Goal: Task Accomplishment & Management: Use online tool/utility

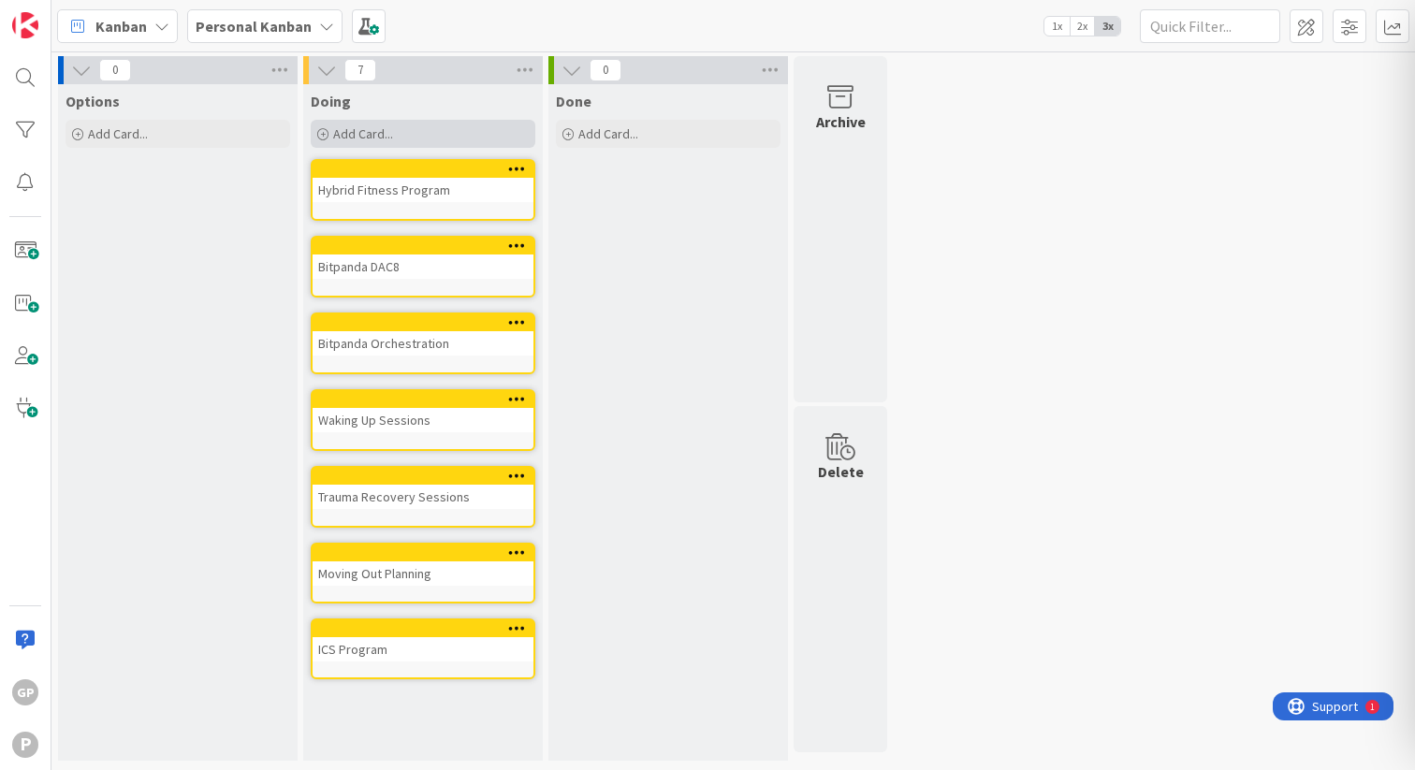
click at [462, 133] on div "Add Card..." at bounding box center [423, 134] width 225 height 28
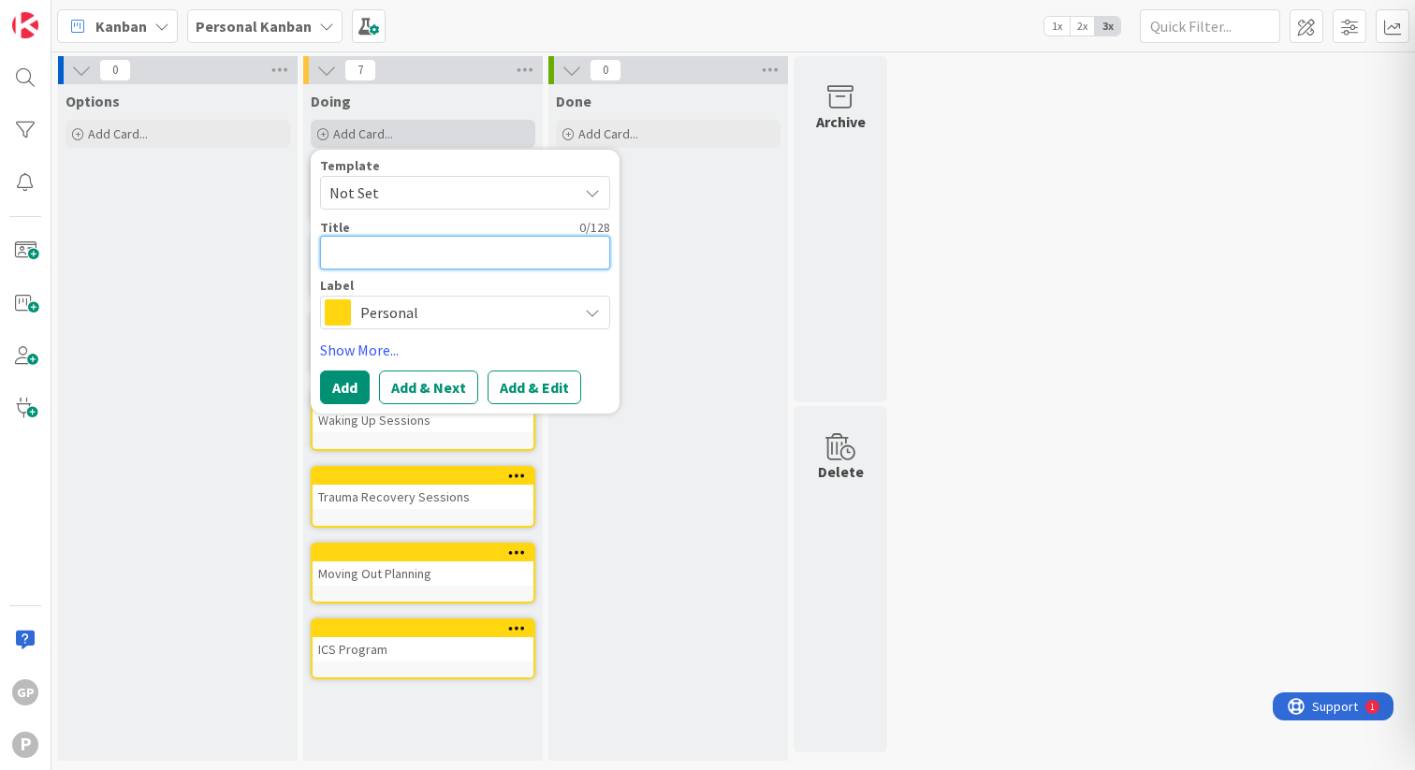
type textarea "E"
type textarea "x"
type textarea "En"
type textarea "x"
type textarea "Eng"
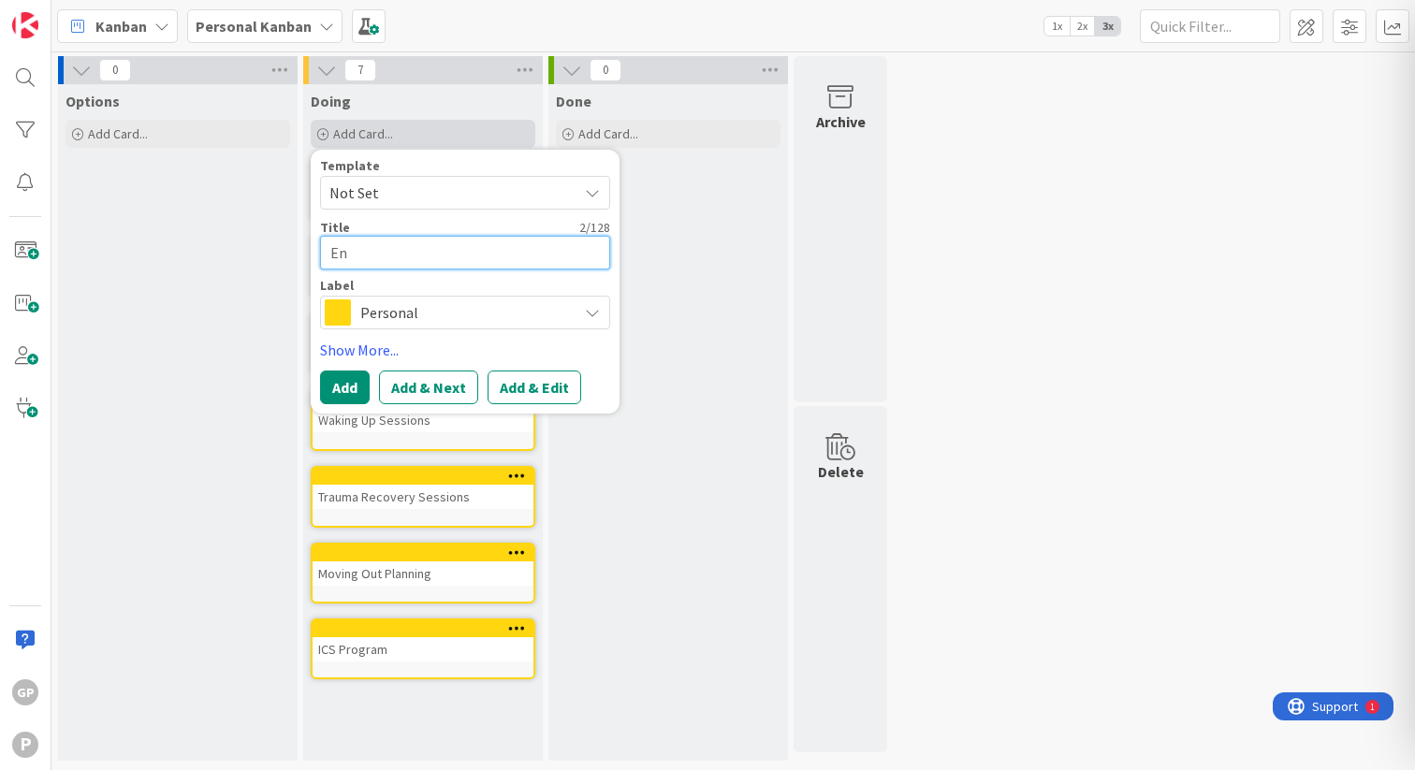
type textarea "x"
type textarea "Engl"
type textarea "x"
type textarea "Engli"
type textarea "x"
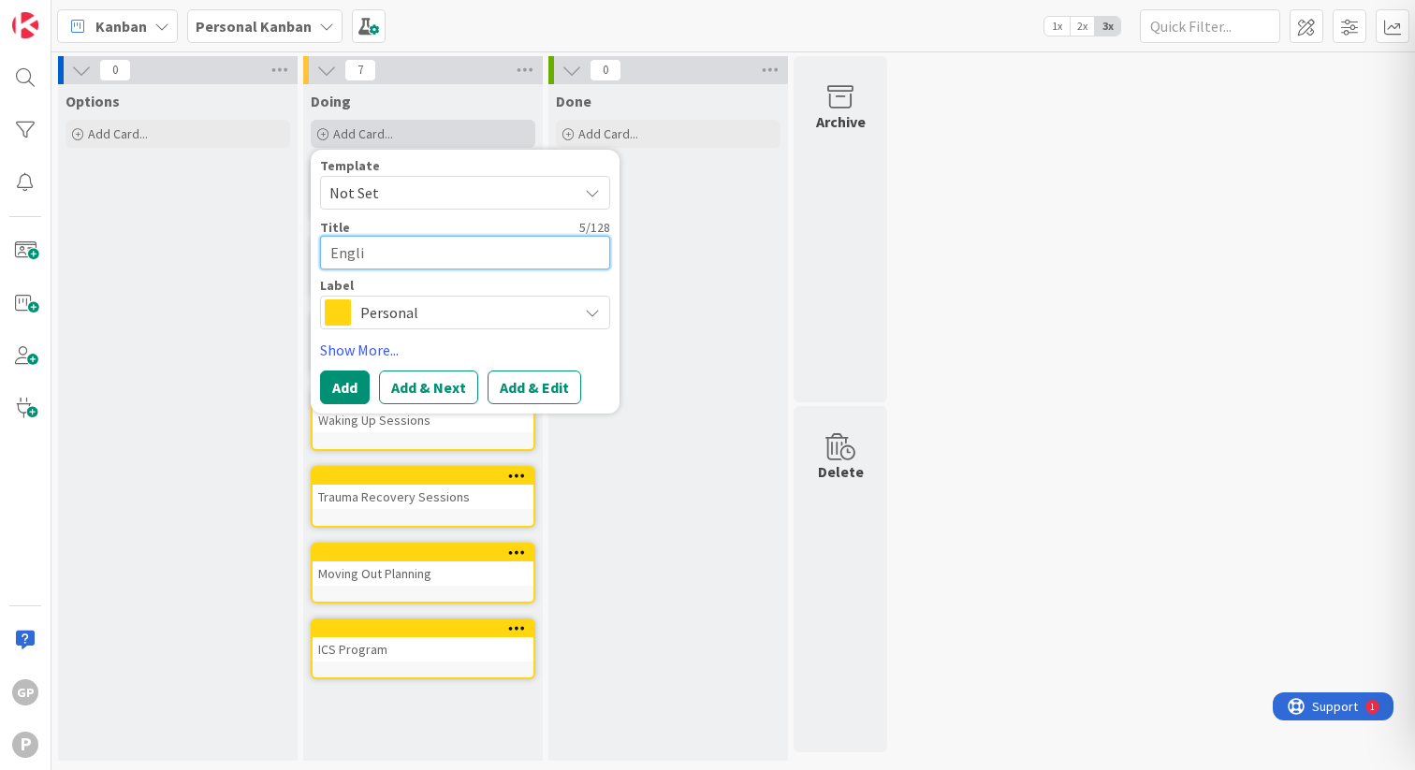
type textarea "Englis"
type textarea "x"
type textarea "English"
type textarea "x"
type textarea "English"
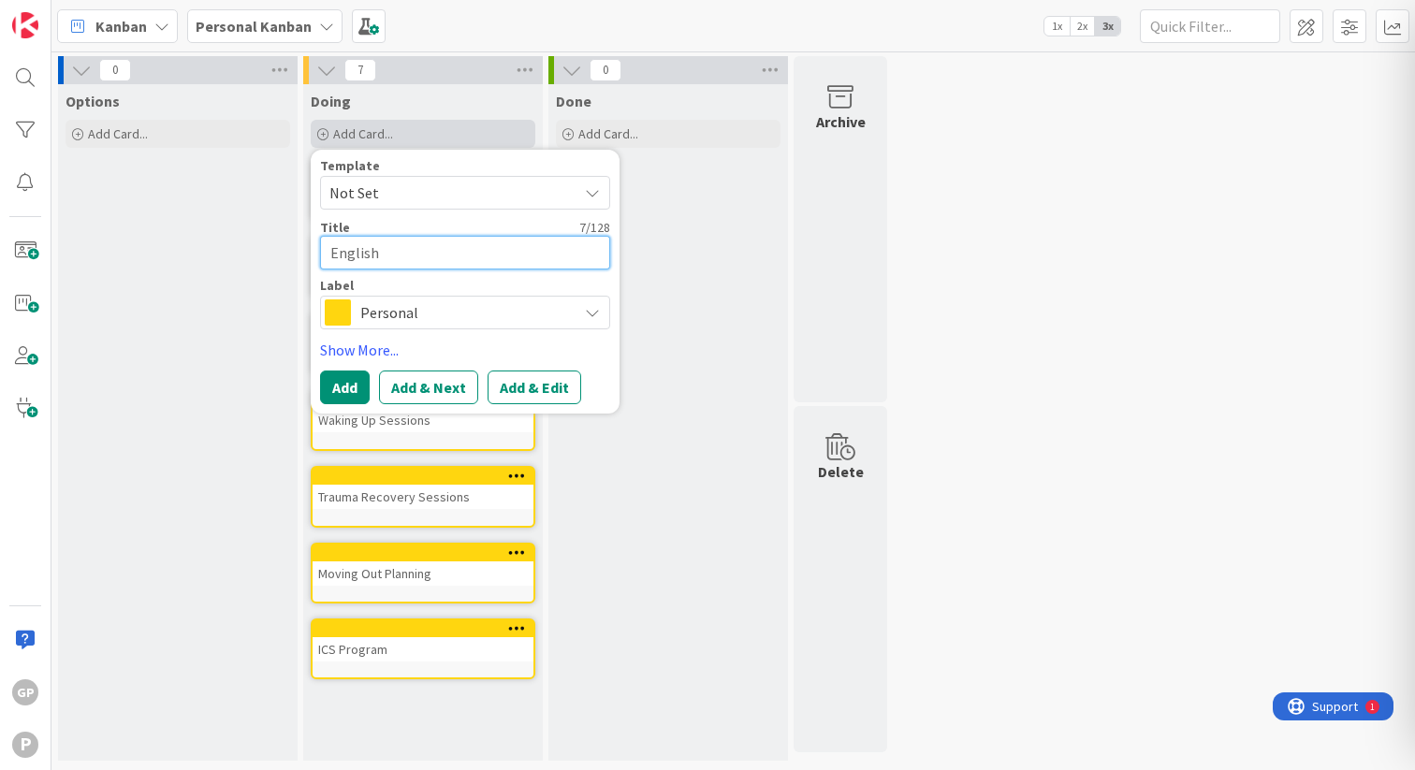
type textarea "x"
type textarea "English P"
type textarea "x"
type textarea "English Pr"
type textarea "x"
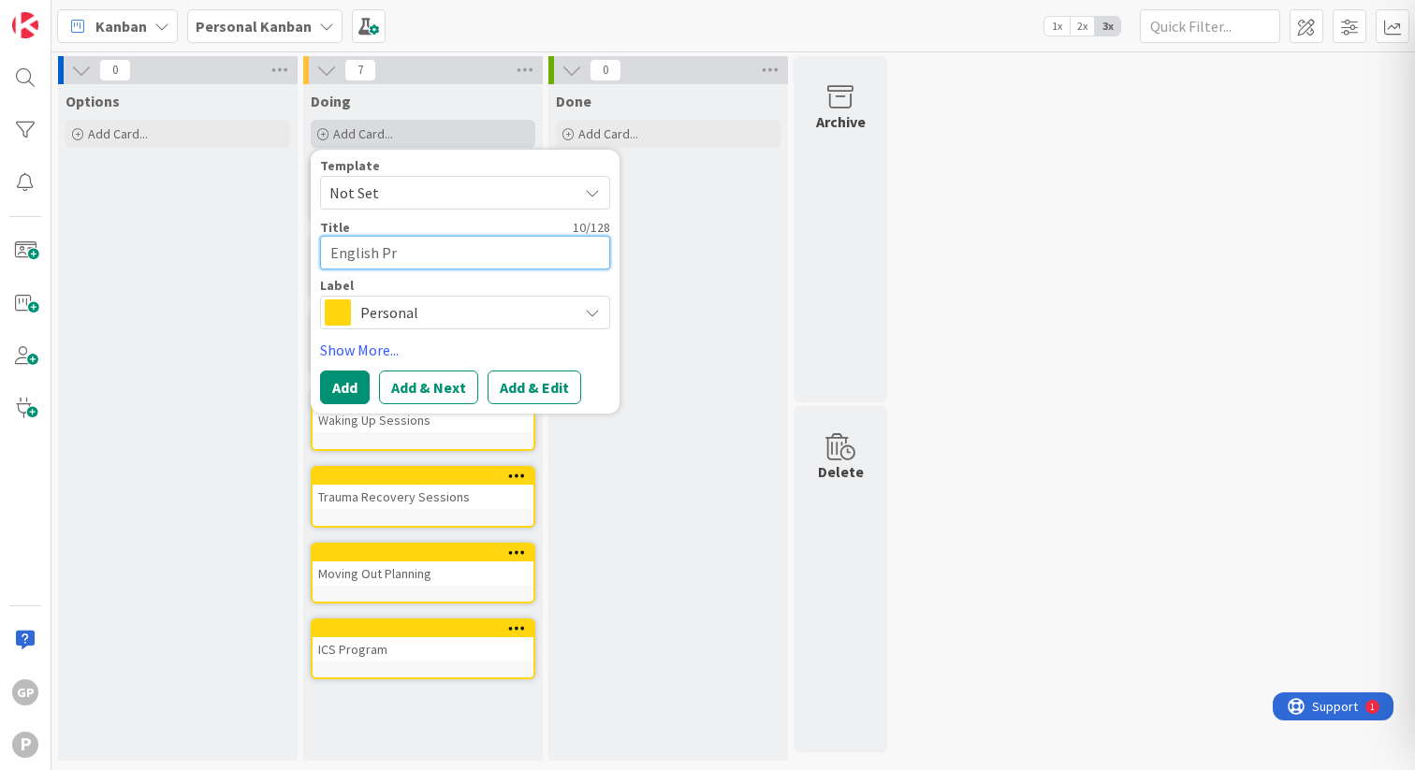
type textarea "English Pra"
type textarea "x"
type textarea "English Prac"
type textarea "x"
type textarea "English Pract"
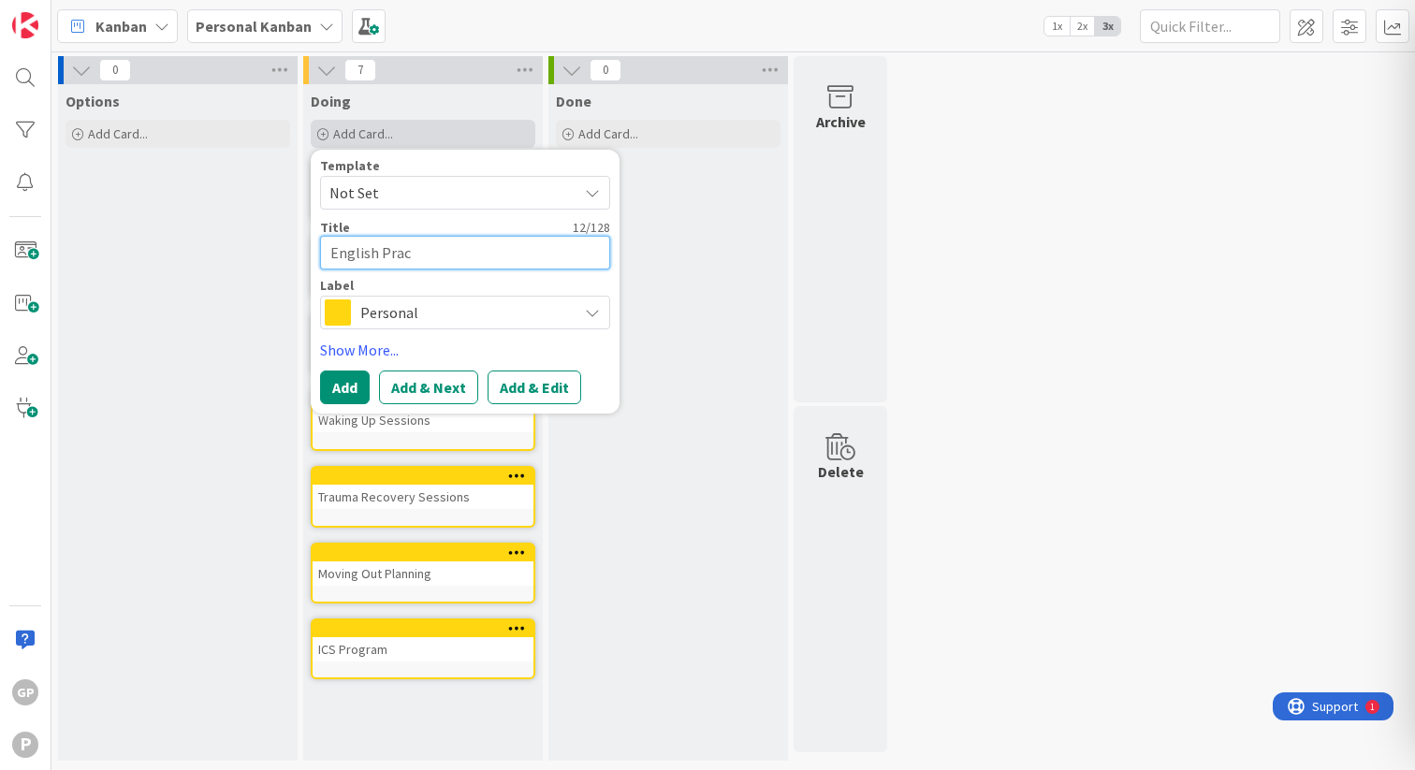
type textarea "x"
type textarea "English Practi"
type textarea "x"
type textarea "English Practic"
type textarea "x"
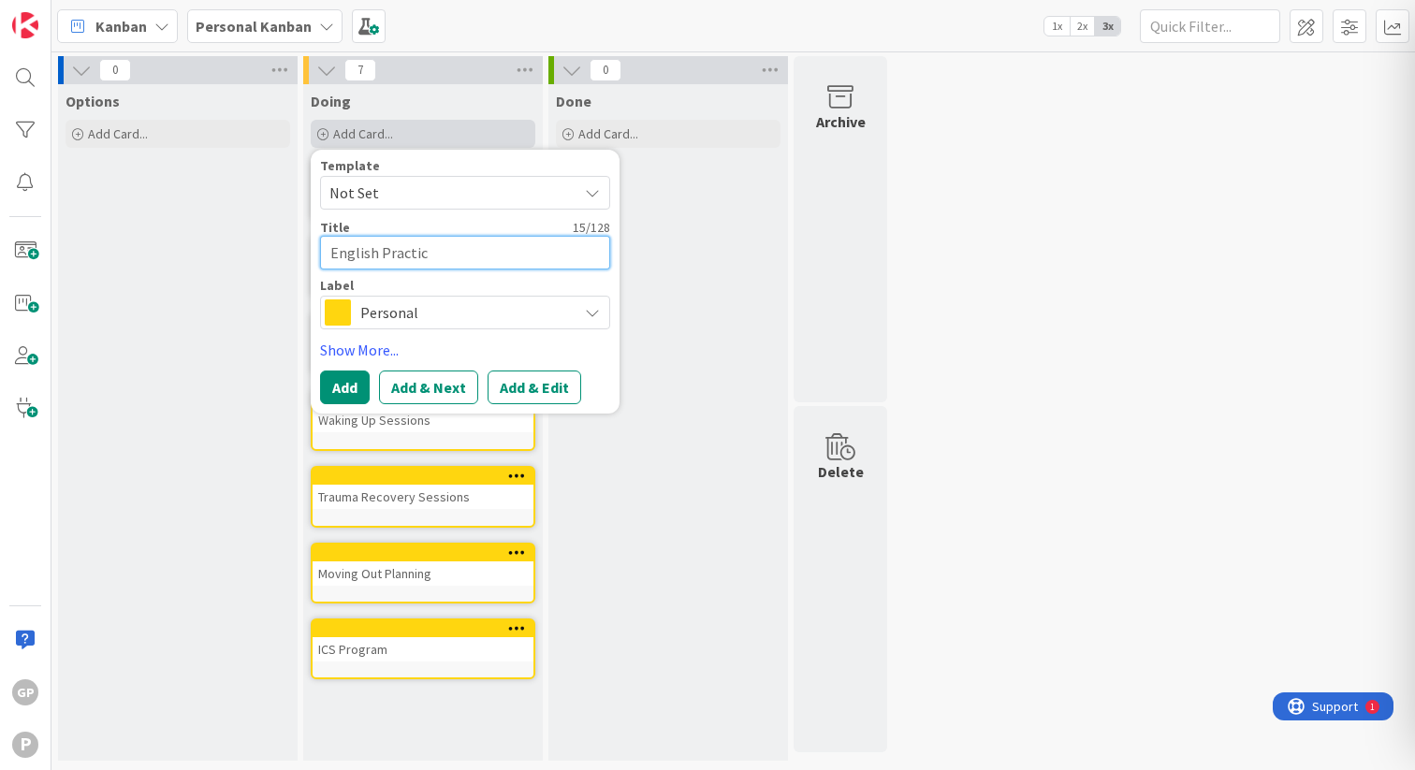
type textarea "English Practice"
type textarea "x"
type textarea "English Practice"
type textarea "x"
type textarea "English Practice R"
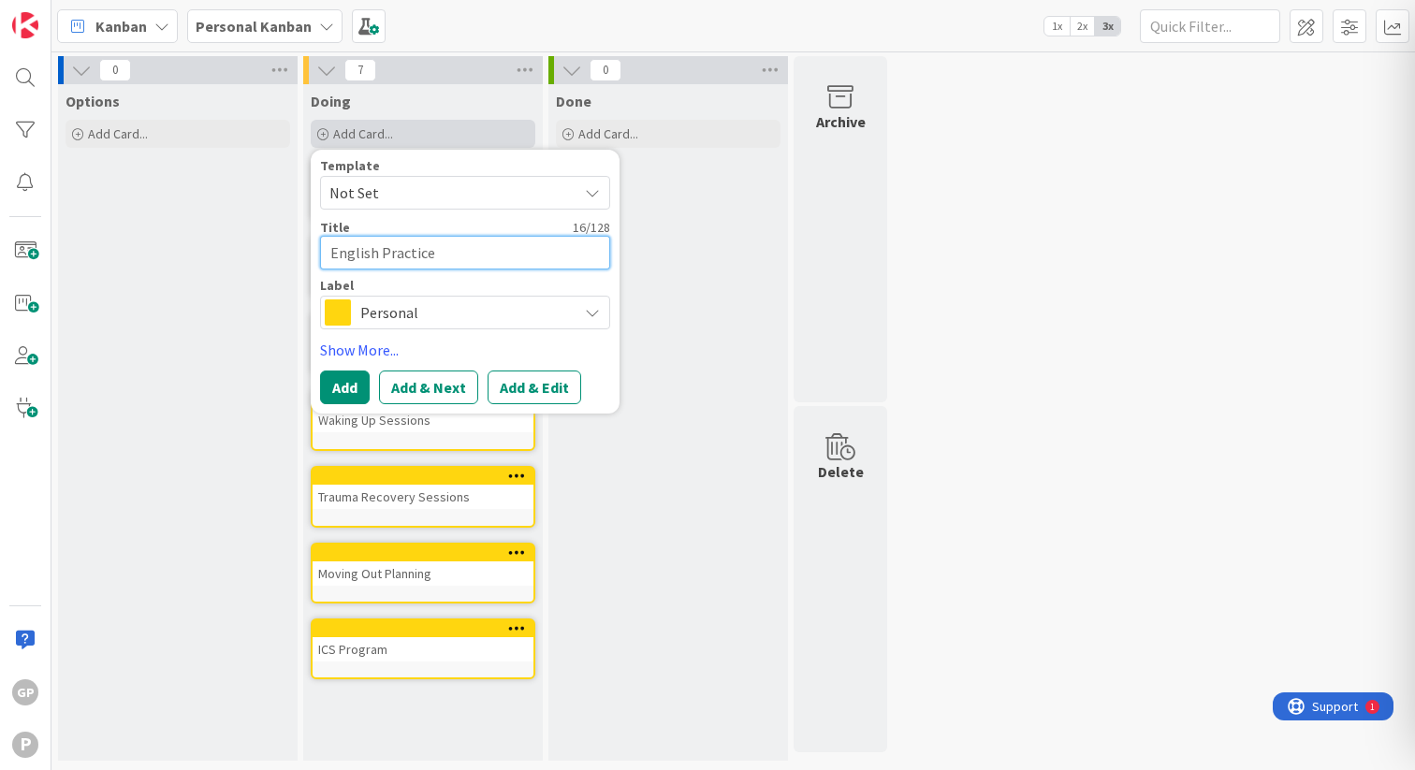
type textarea "x"
type textarea "English Practice Ro"
type textarea "x"
type textarea "English Practice Rot"
type textarea "x"
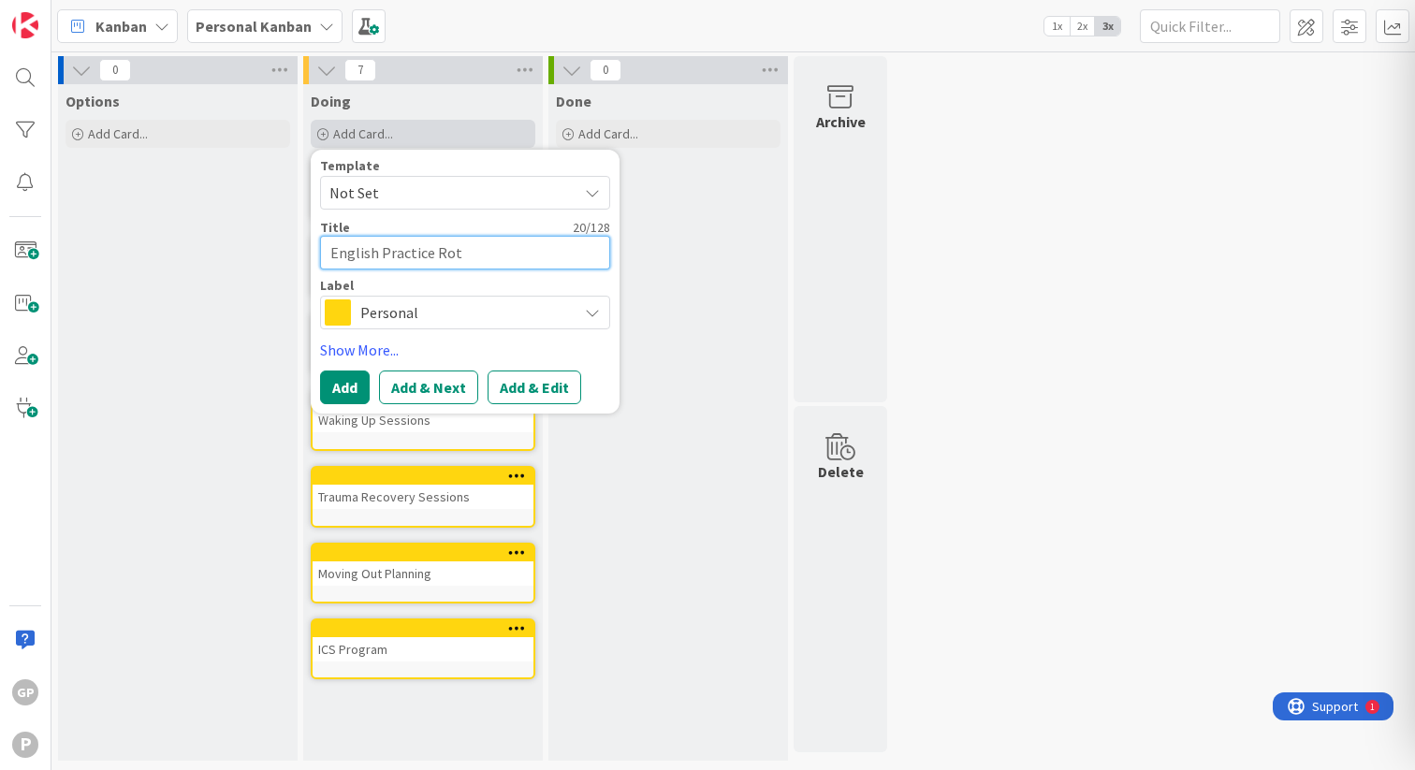
type textarea "English Practice Ro"
type textarea "x"
type textarea "English Practice Rou"
type textarea "x"
type textarea "English Practice Rout"
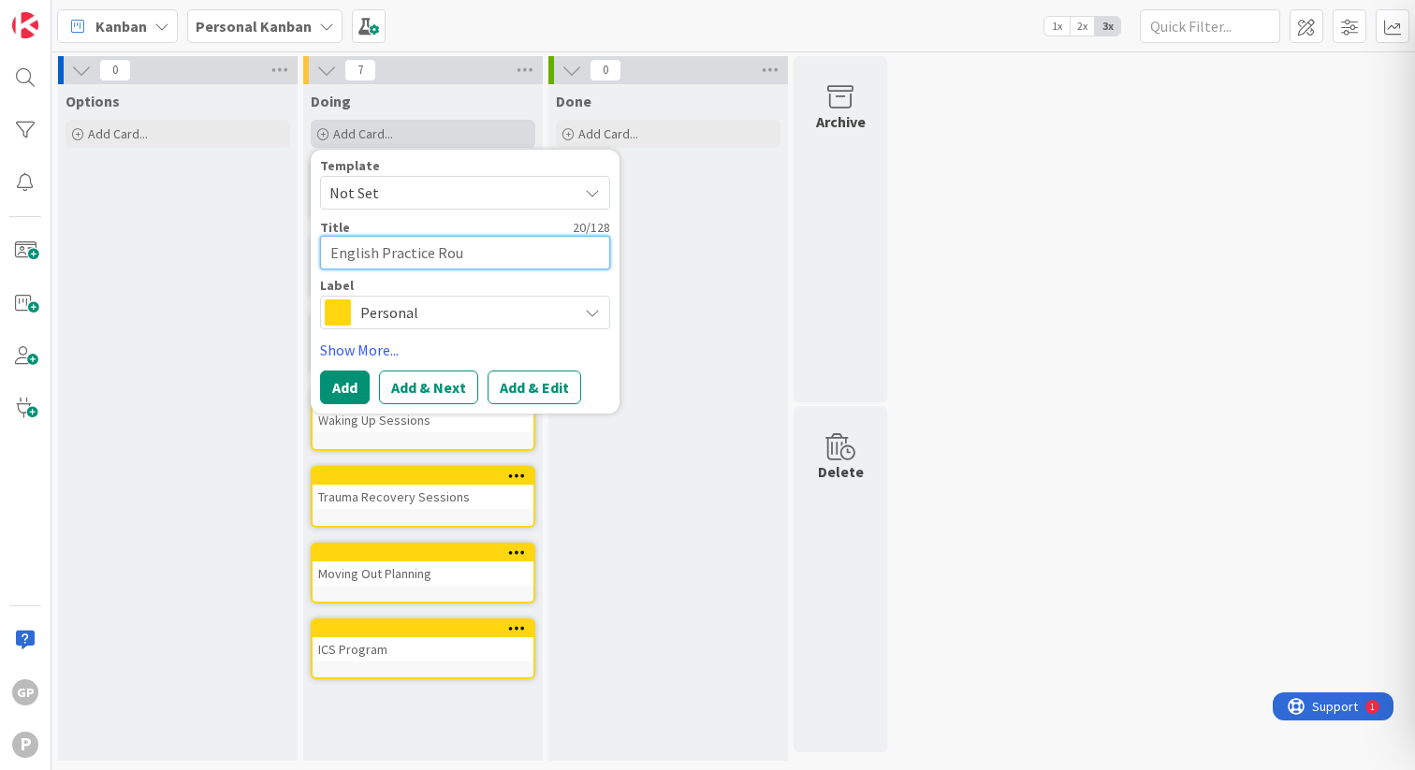
type textarea "x"
type textarea "English Practice Routi"
type textarea "x"
type textarea "English Practice Routin"
type textarea "x"
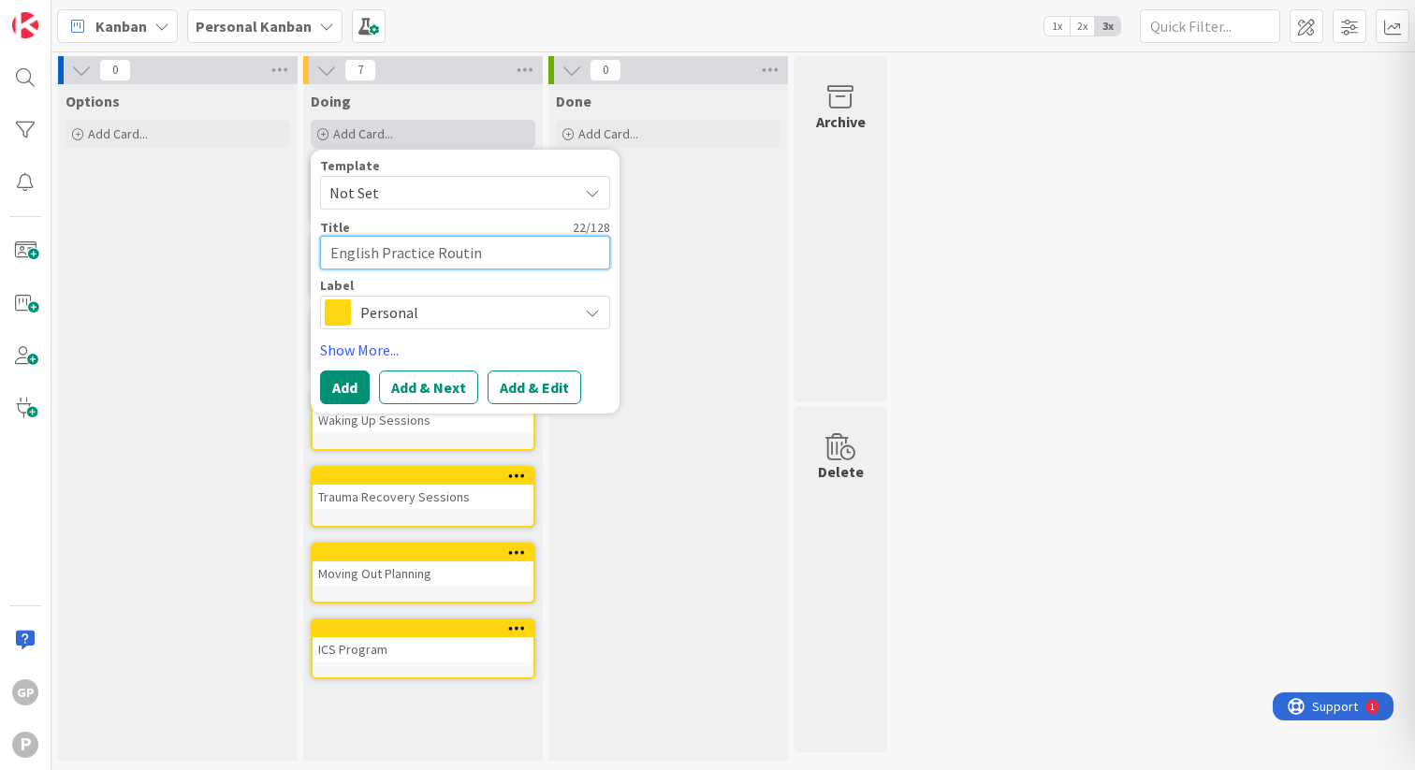
type textarea "English Practice Routine"
type textarea "x"
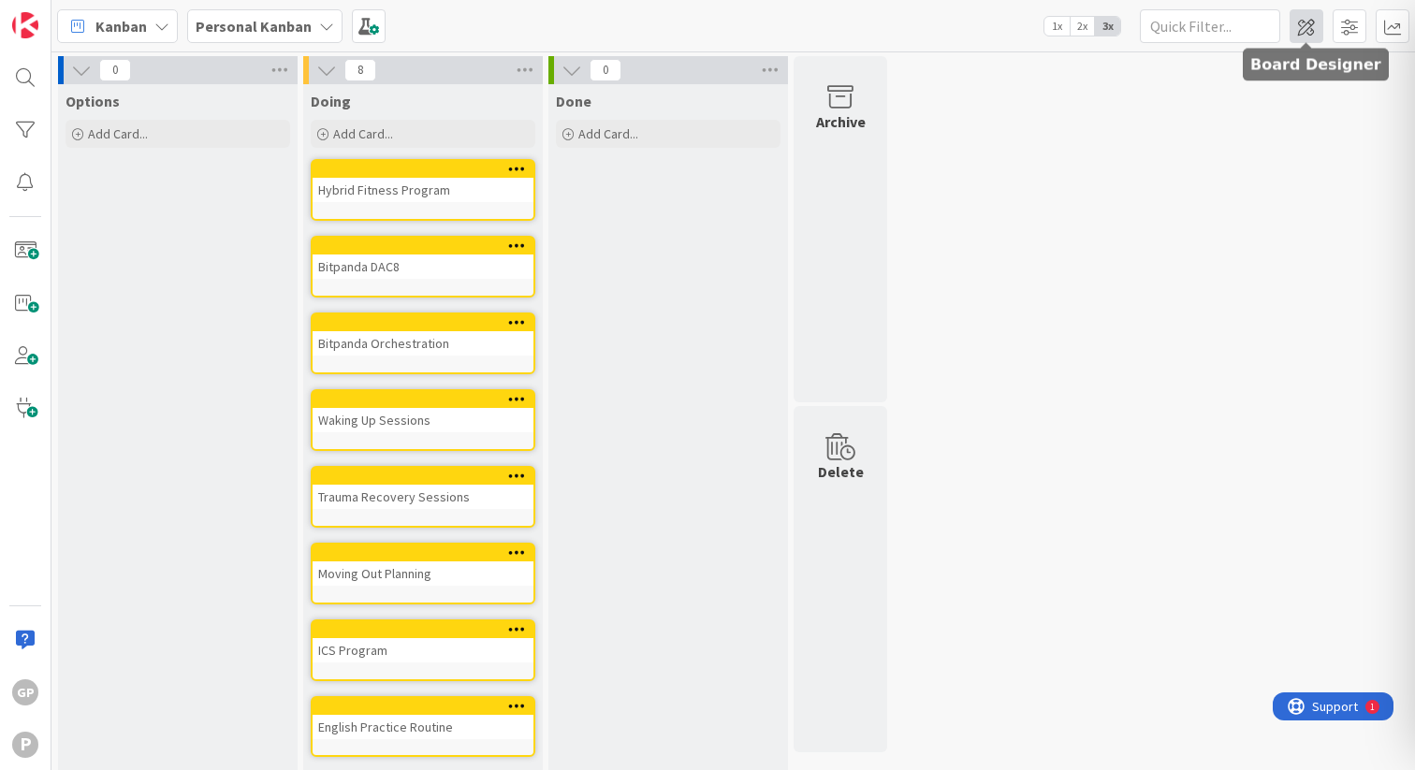
click at [1291, 36] on span at bounding box center [1307, 26] width 34 height 34
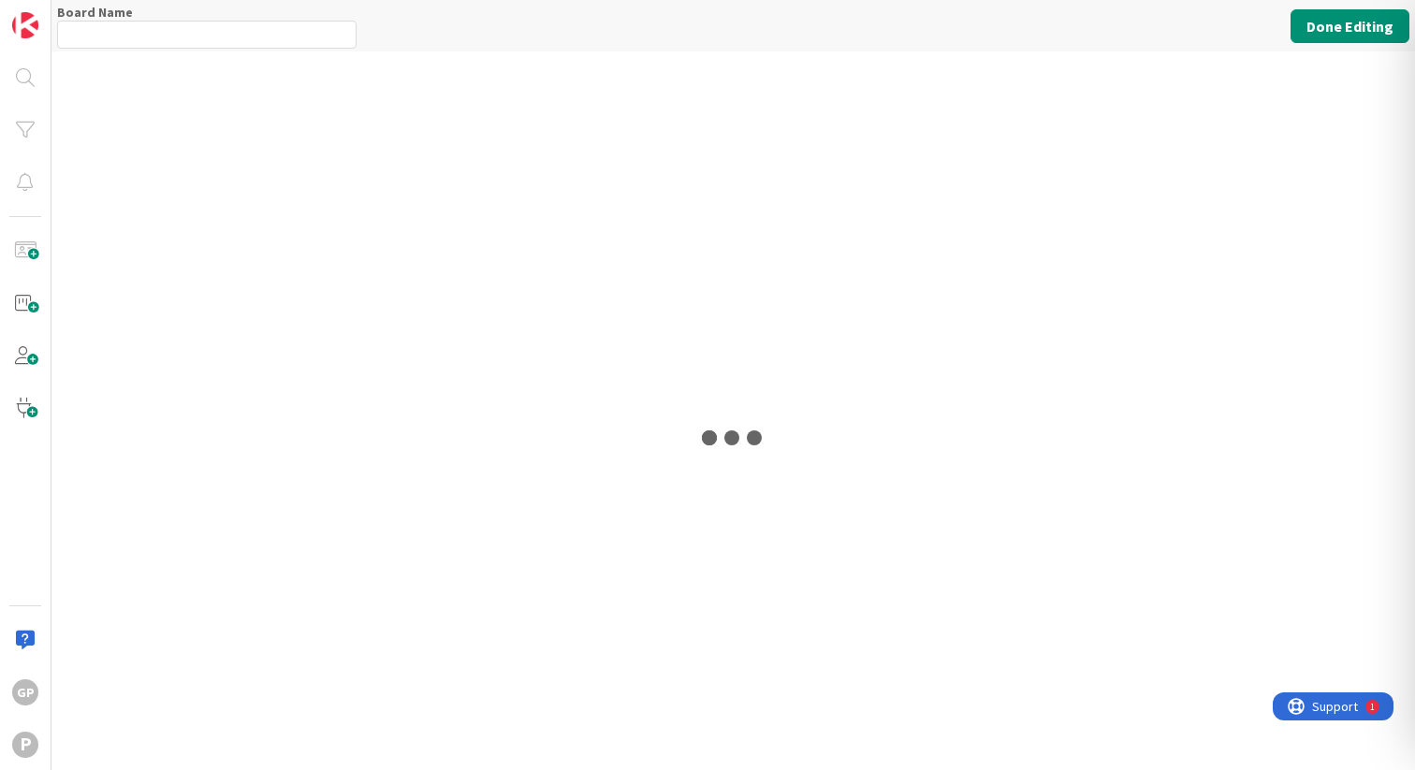
type input "Personal Kanban"
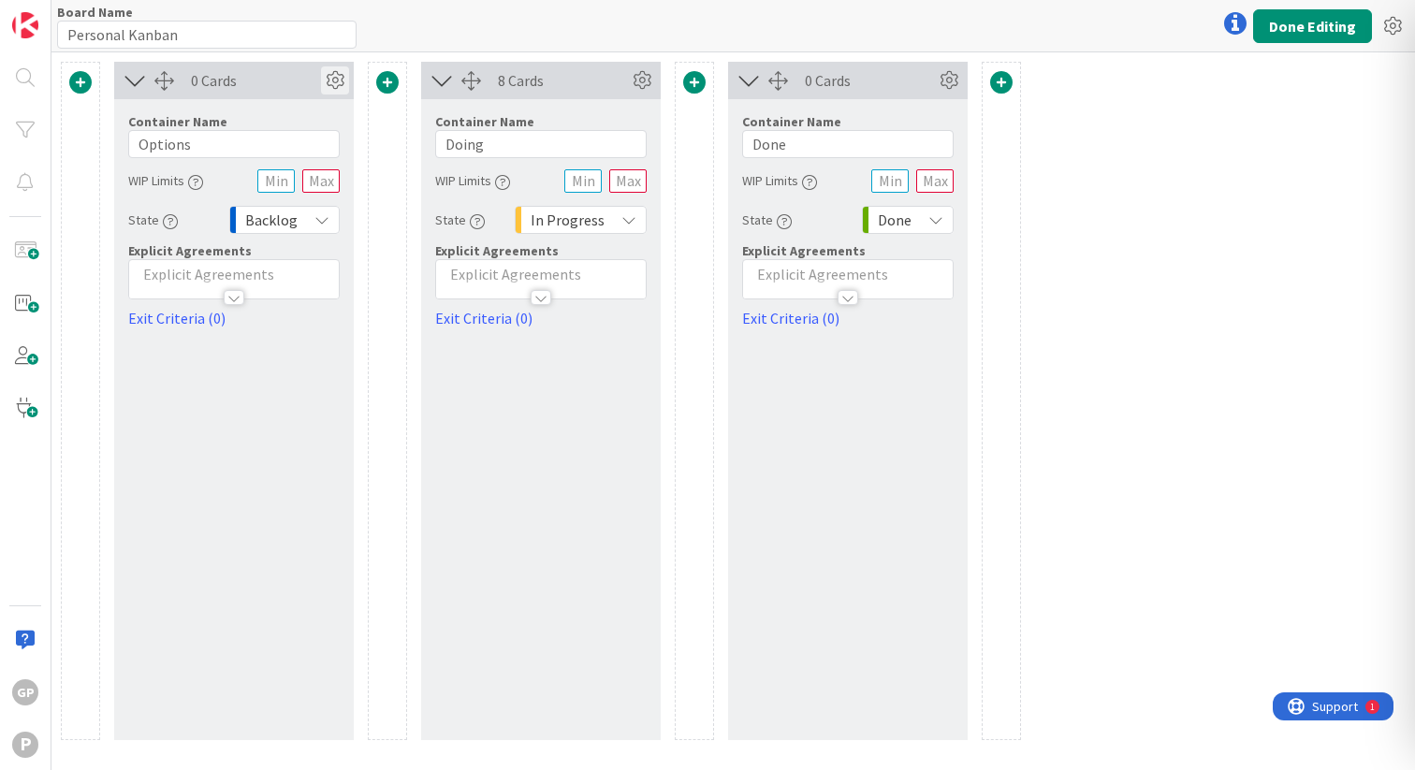
click at [336, 78] on icon at bounding box center [335, 80] width 28 height 28
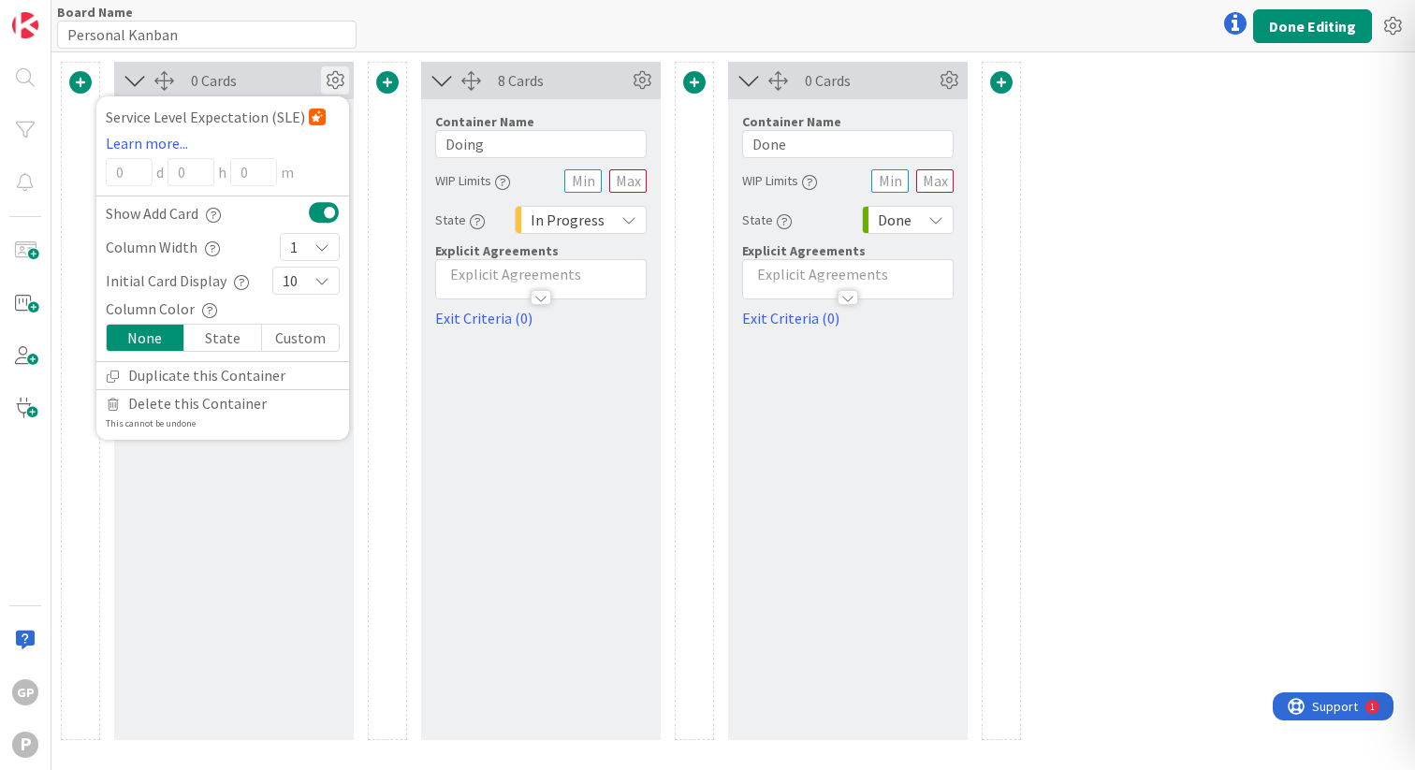
click at [317, 246] on icon at bounding box center [322, 247] width 15 height 15
click at [309, 391] on link "3" at bounding box center [310, 403] width 58 height 34
click at [1281, 37] on button "Done Editing" at bounding box center [1312, 26] width 119 height 34
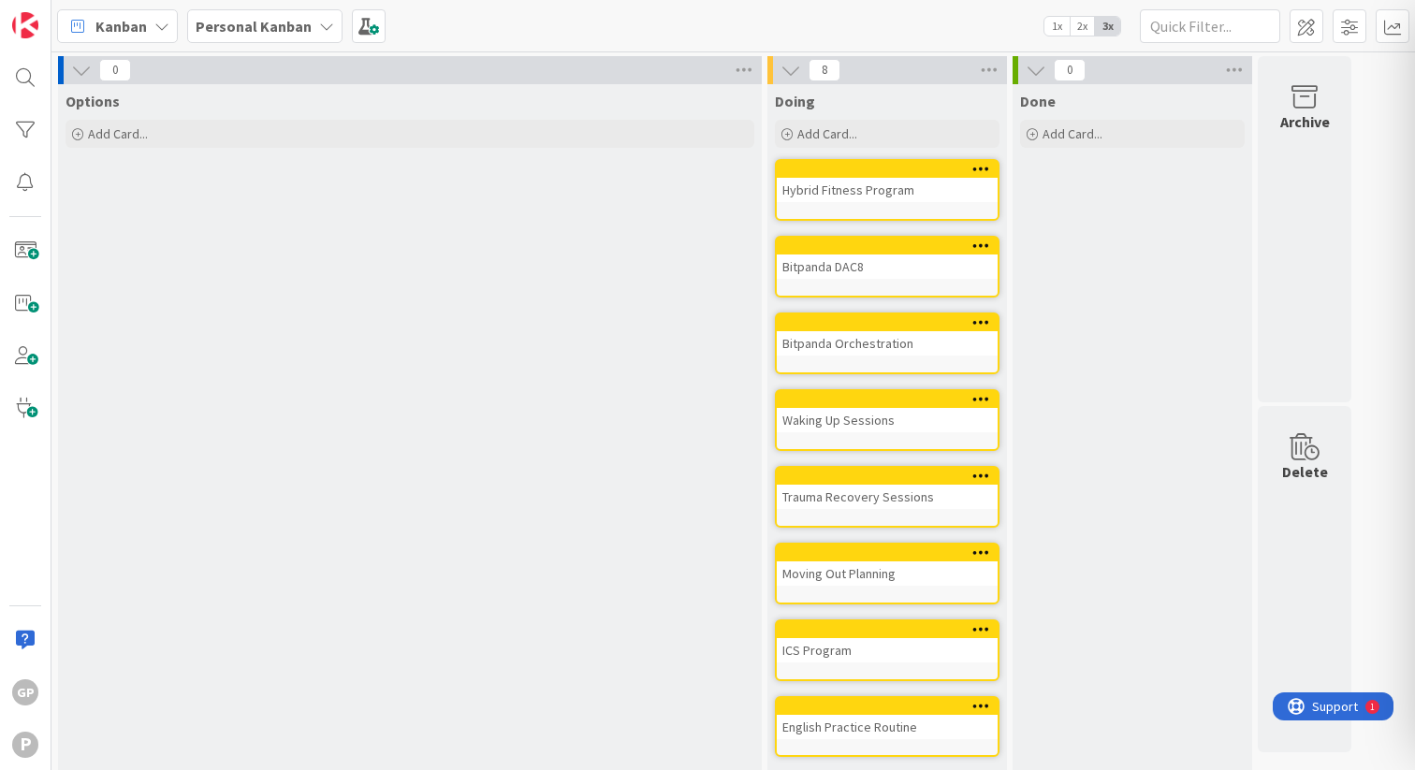
drag, startPoint x: 669, startPoint y: 168, endPoint x: 765, endPoint y: 6, distance: 188.0
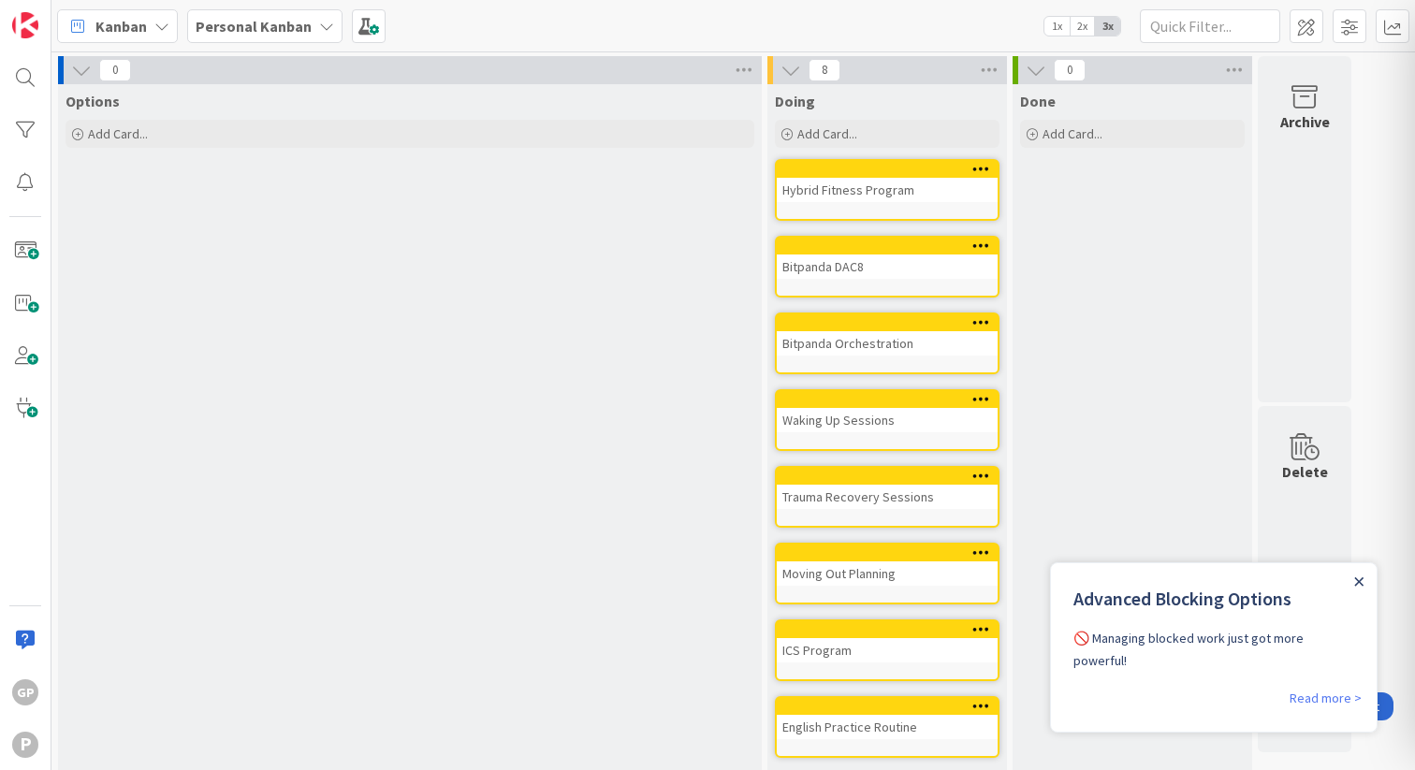
click at [1360, 578] on icon "Close Announcement" at bounding box center [1358, 582] width 9 height 9
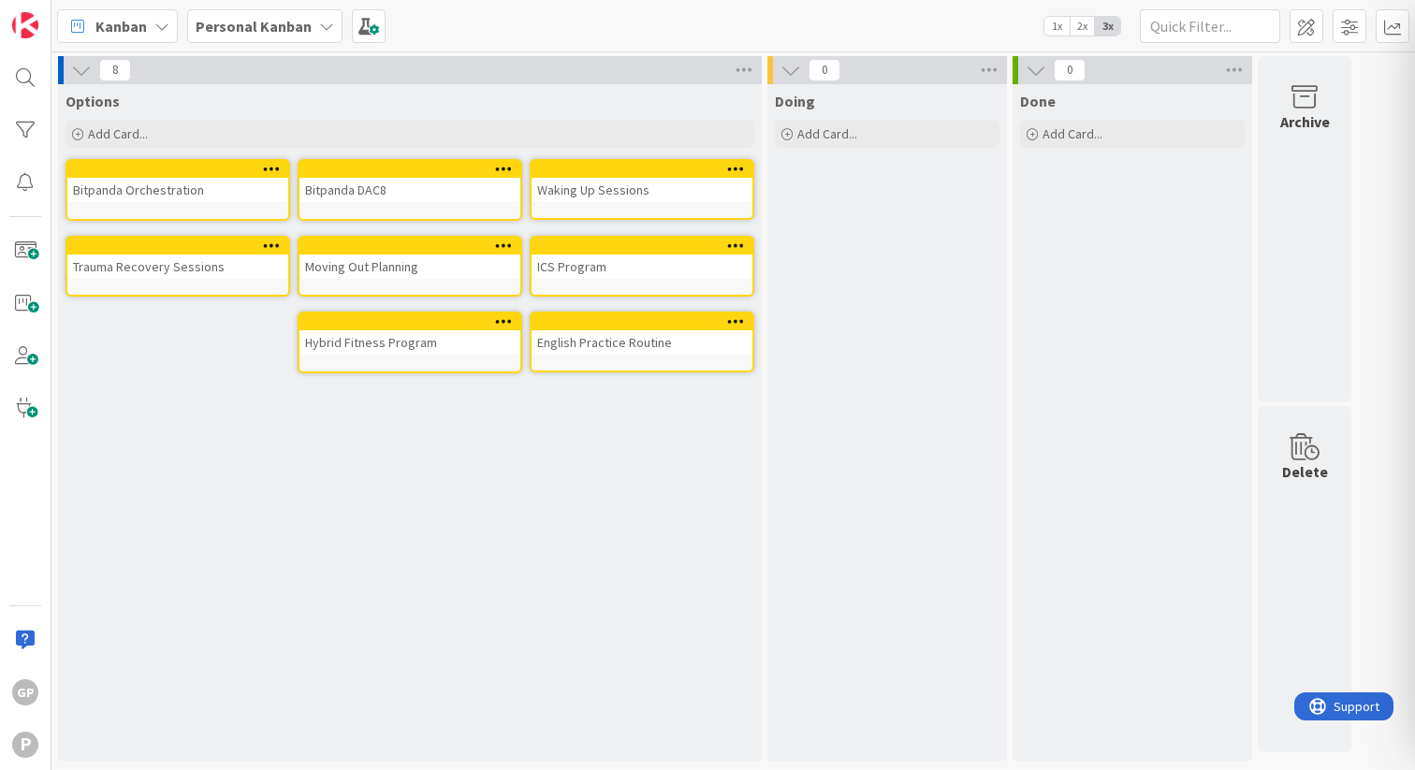
drag, startPoint x: 817, startPoint y: 165, endPoint x: 398, endPoint y: 4, distance: 449.2
